Goal: Find specific page/section: Find specific page/section

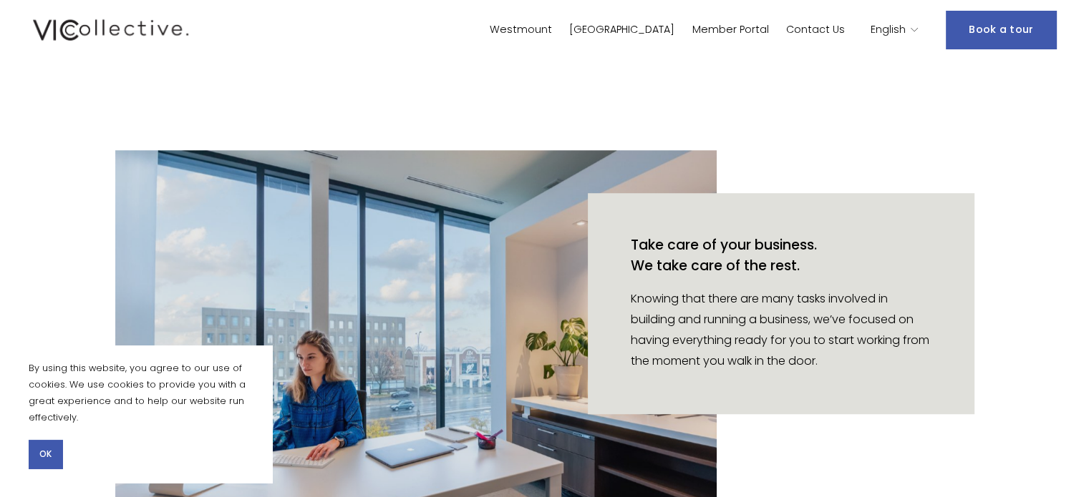
scroll to position [903, 0]
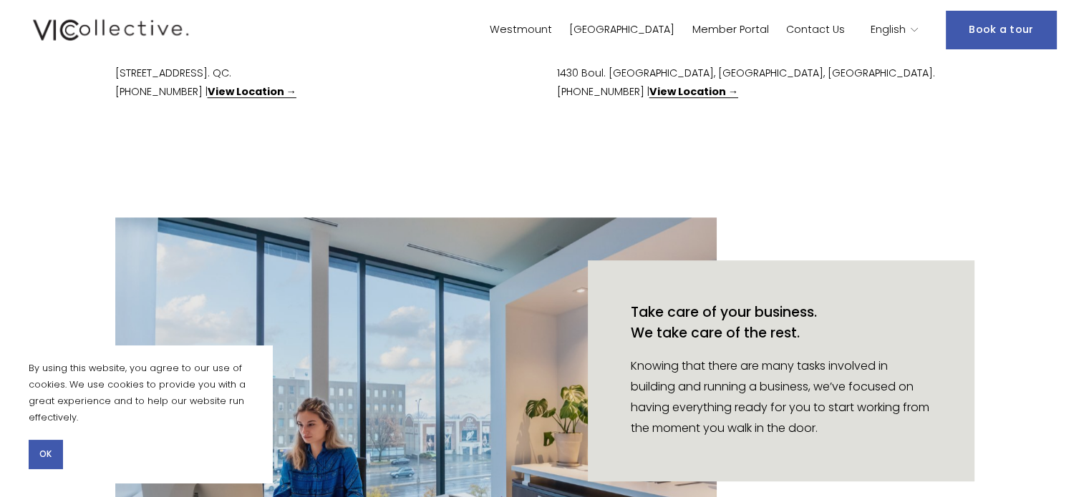
click at [667, 33] on link "[GEOGRAPHIC_DATA]" at bounding box center [621, 29] width 105 height 21
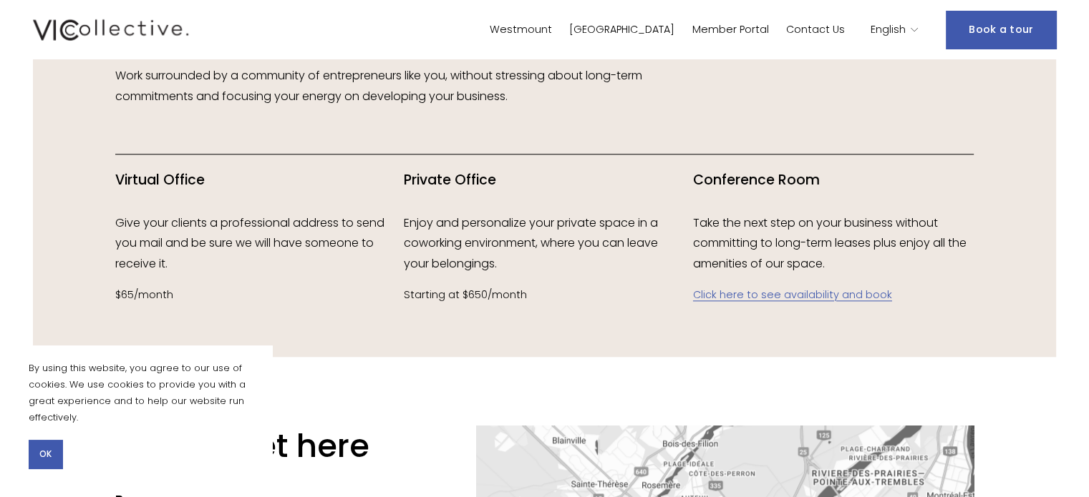
scroll to position [1574, 0]
click at [465, 182] on h4 "Private Office" at bounding box center [544, 180] width 281 height 19
copy h4 "Private Office"
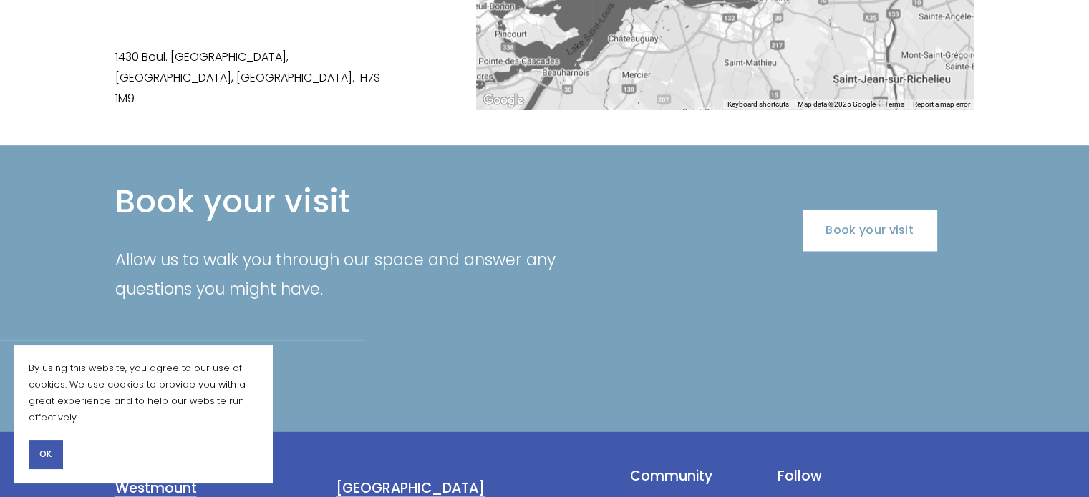
scroll to position [2219, 0]
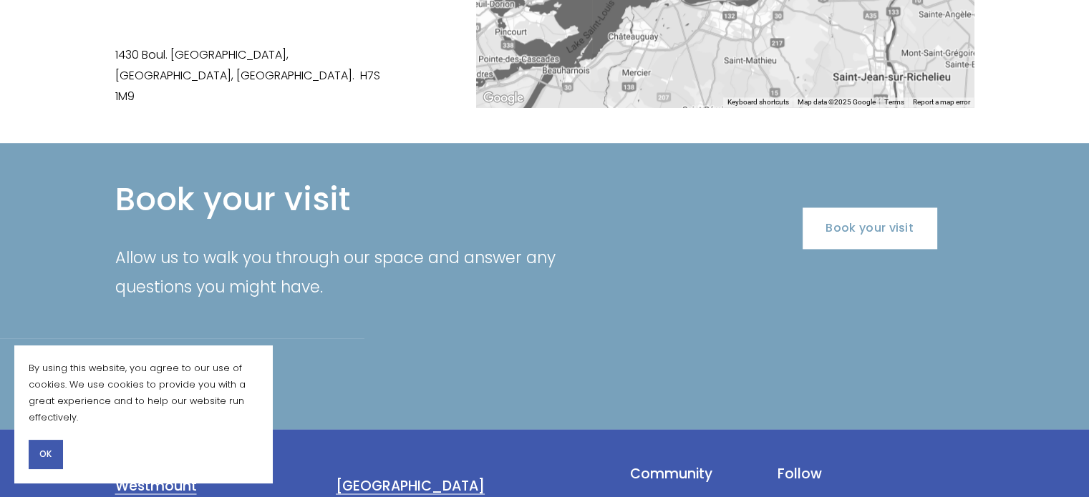
click at [240, 45] on p "1430 Boul. [GEOGRAPHIC_DATA], [GEOGRAPHIC_DATA], [GEOGRAPHIC_DATA]. H7S 1M9" at bounding box center [255, 76] width 281 height 62
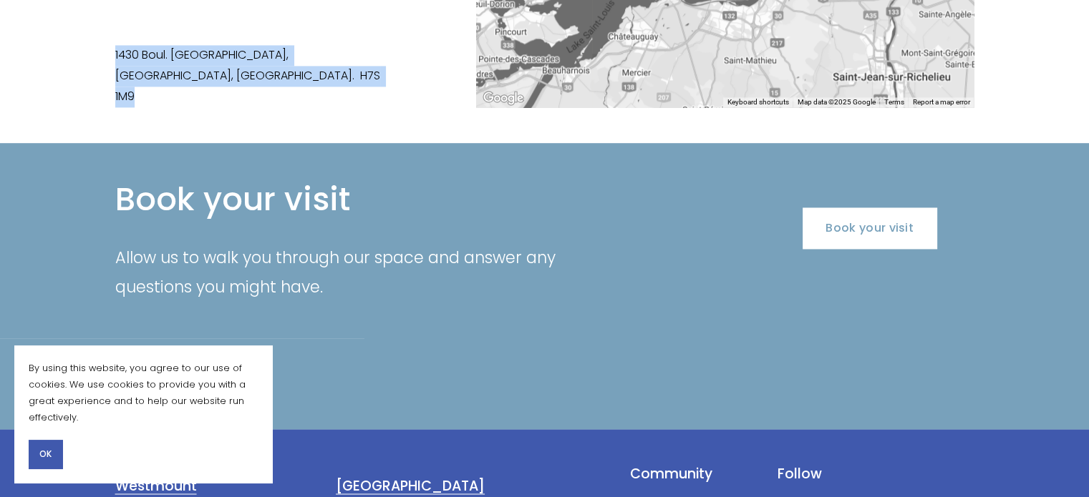
click at [240, 45] on p "1430 Boul. [GEOGRAPHIC_DATA], [GEOGRAPHIC_DATA], [GEOGRAPHIC_DATA]. H7S 1M9" at bounding box center [255, 76] width 281 height 62
copy div "1430 Boul. [GEOGRAPHIC_DATA], [GEOGRAPHIC_DATA], [GEOGRAPHIC_DATA]. H7S 1M9"
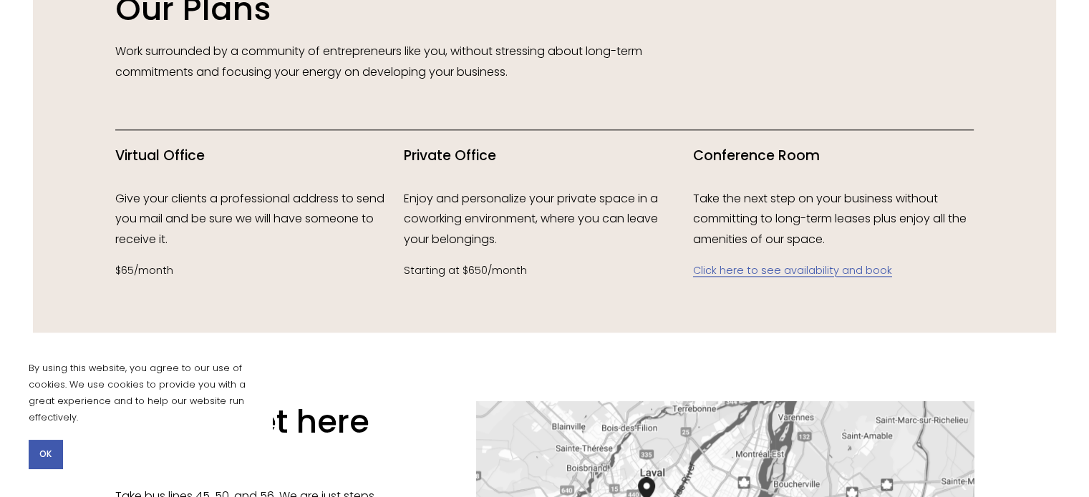
scroll to position [1646, 0]
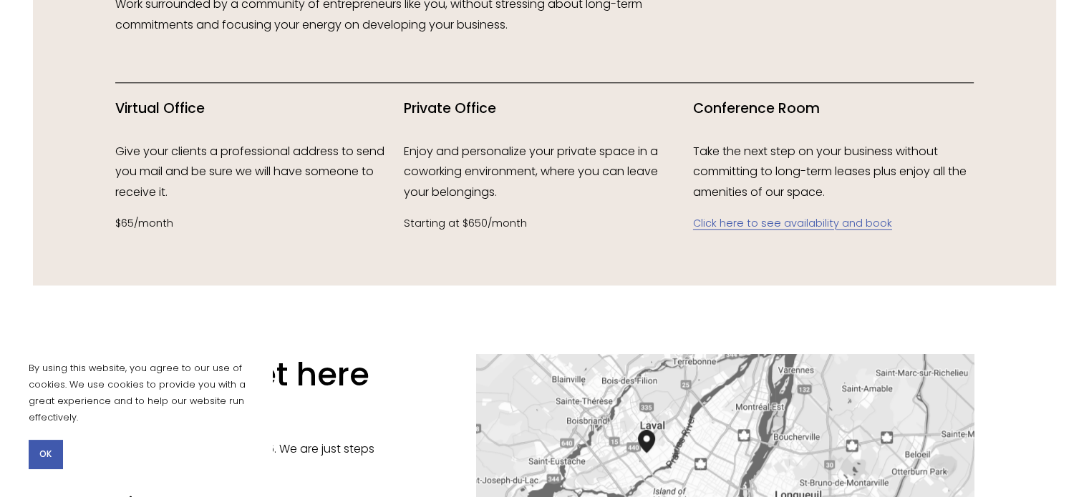
click at [178, 113] on h4 "Virtual Office" at bounding box center [255, 108] width 281 height 19
copy h4 "Virtual Office"
